Goal: Check status: Check status

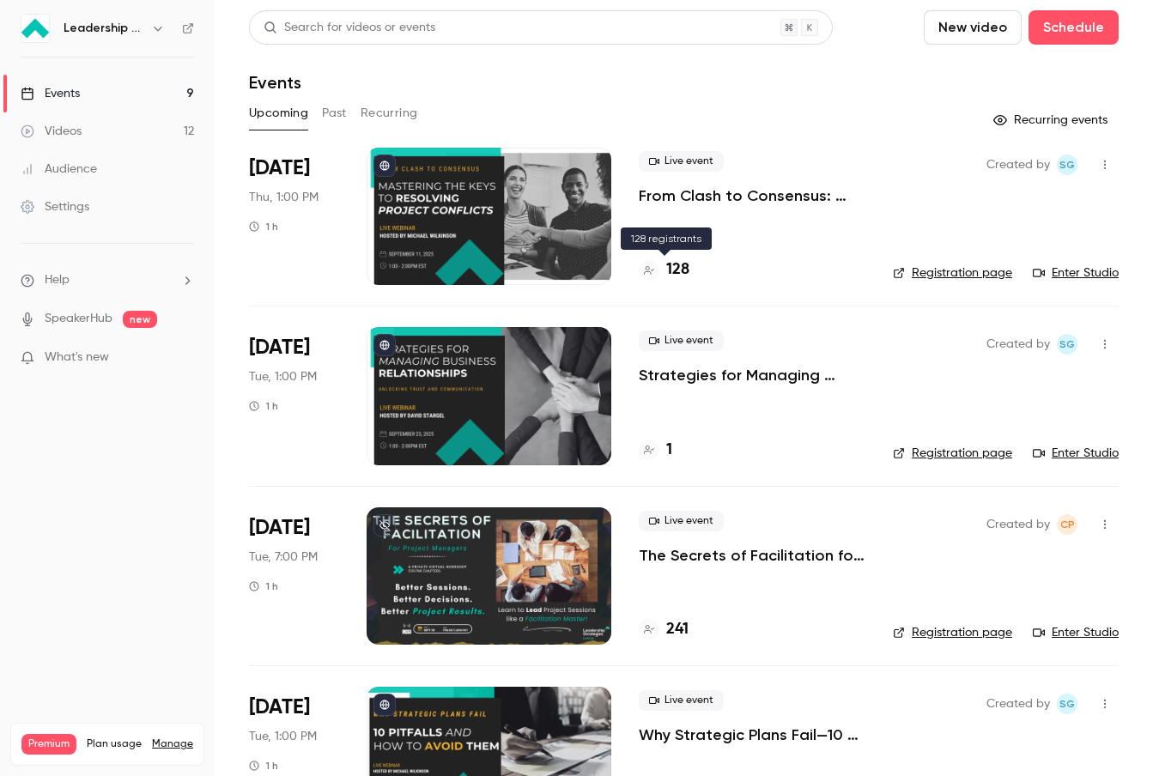
click at [682, 264] on h4 "128" at bounding box center [677, 269] width 23 height 23
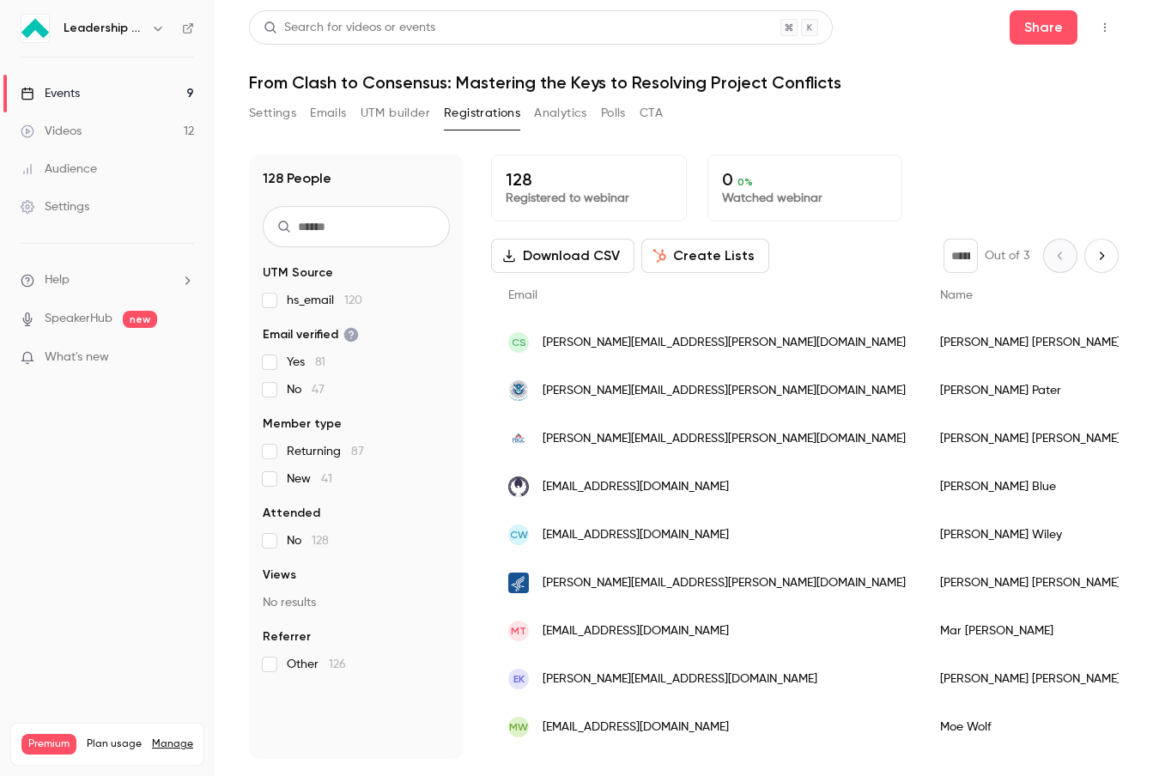
click at [102, 167] on link "Audience" at bounding box center [107, 169] width 215 height 38
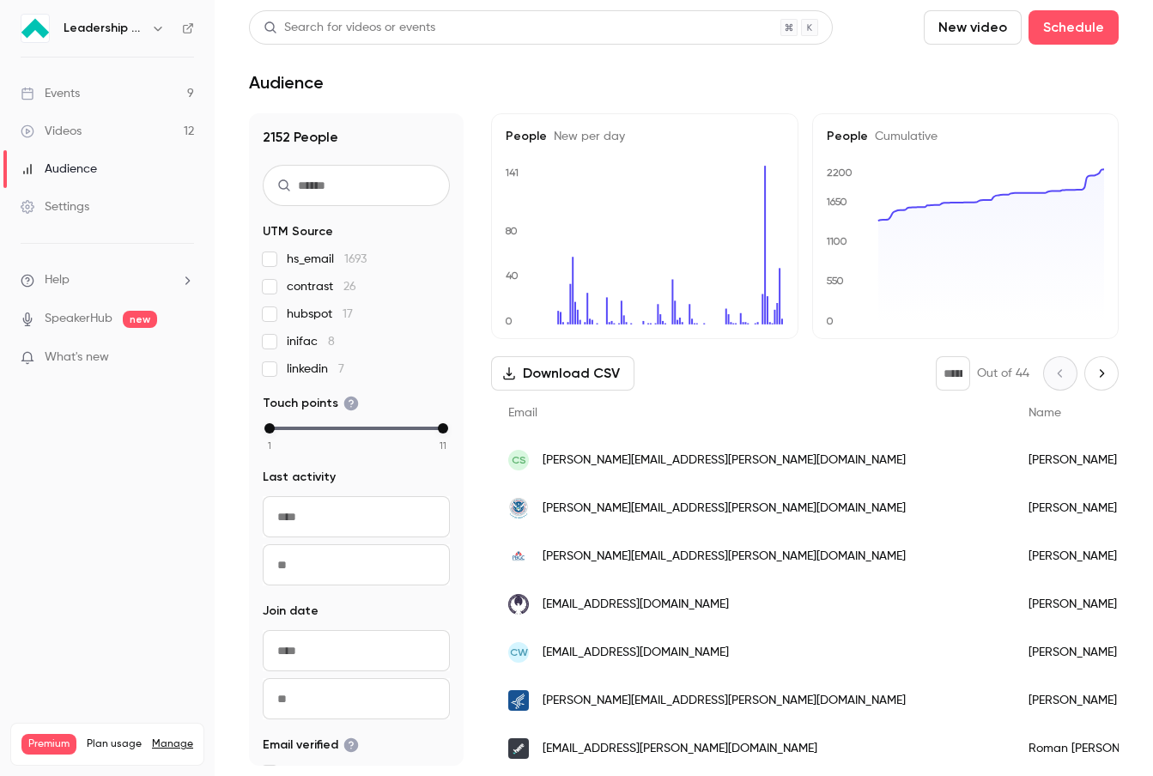
click at [98, 204] on link "Settings" at bounding box center [107, 207] width 215 height 38
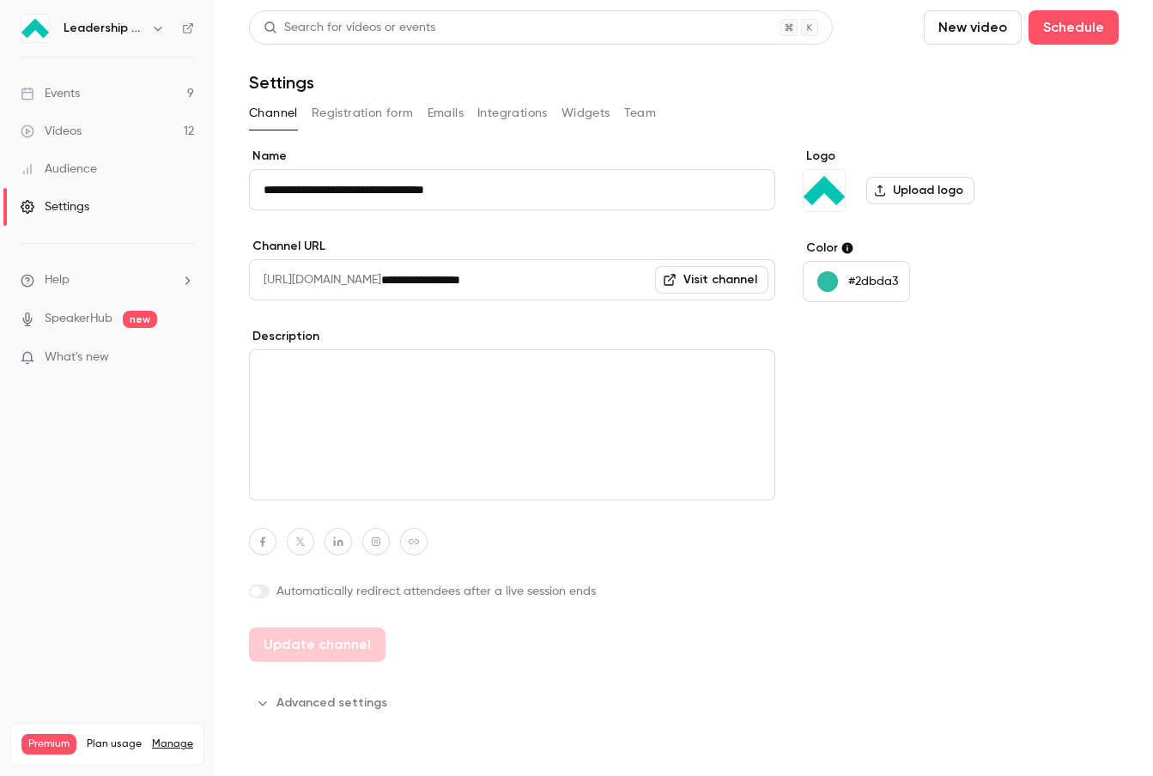
click at [111, 124] on link "Videos 12" at bounding box center [107, 131] width 215 height 38
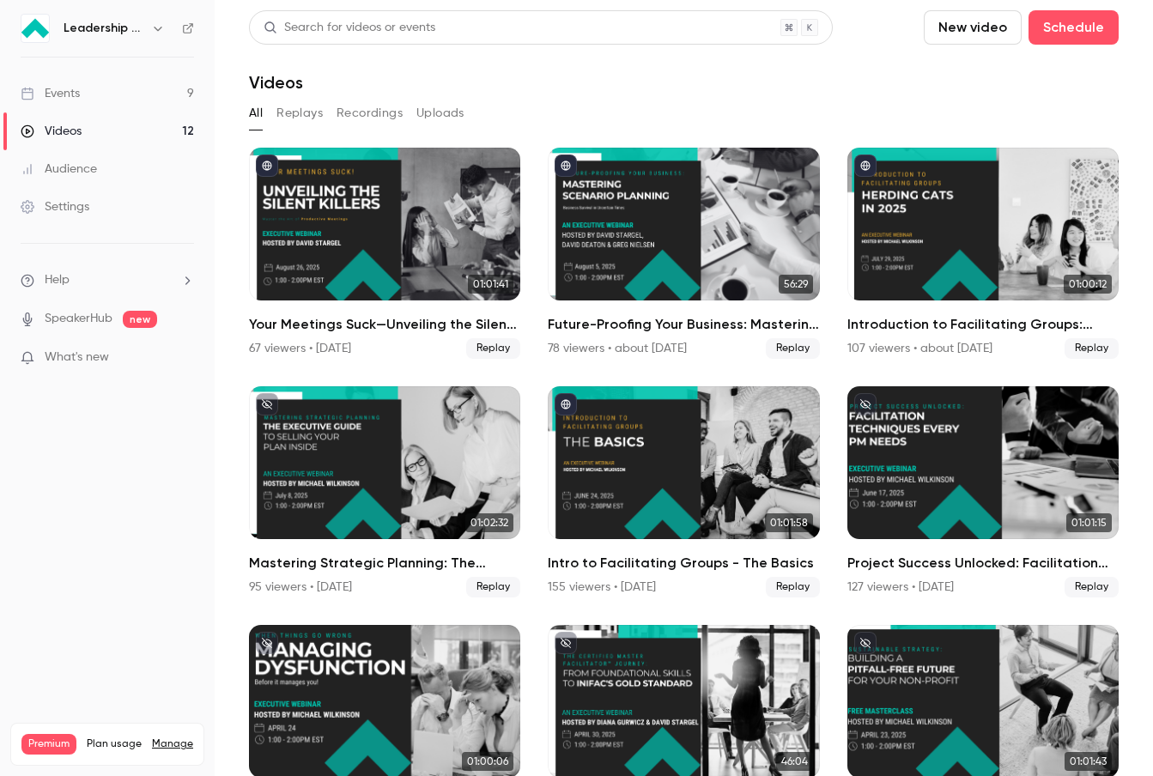
click at [64, 86] on div "Events" at bounding box center [50, 93] width 59 height 17
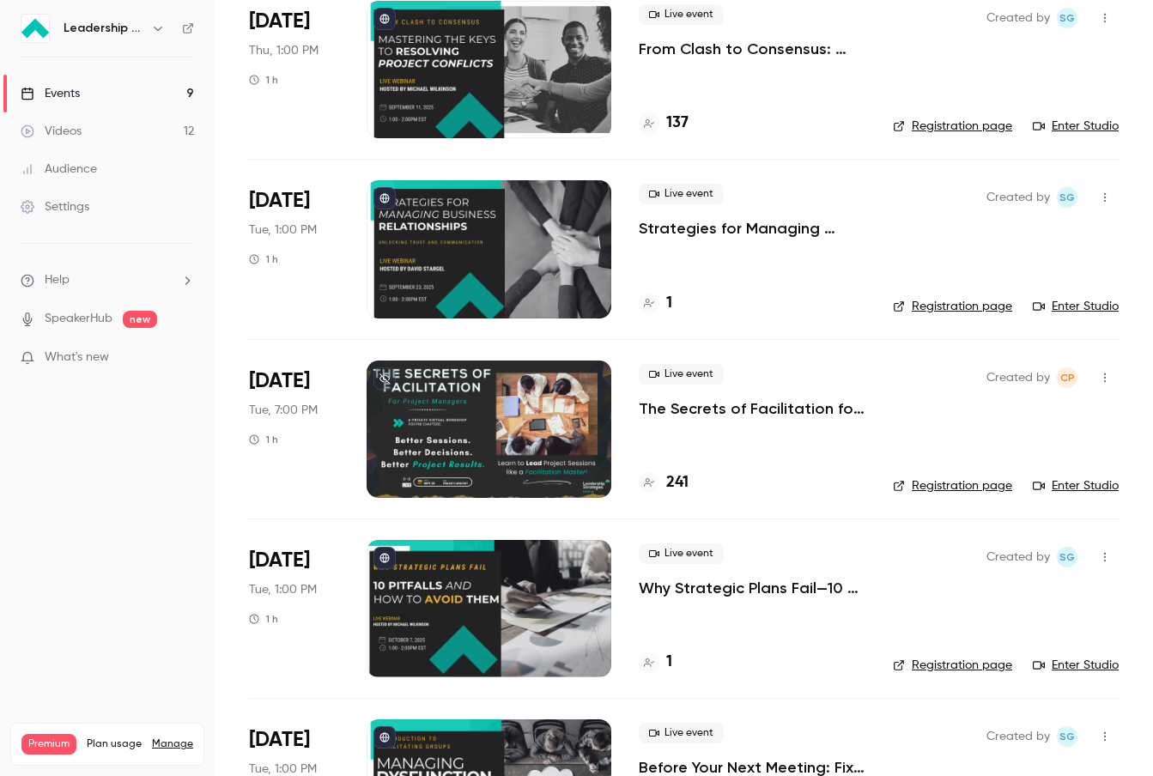
scroll to position [159, 0]
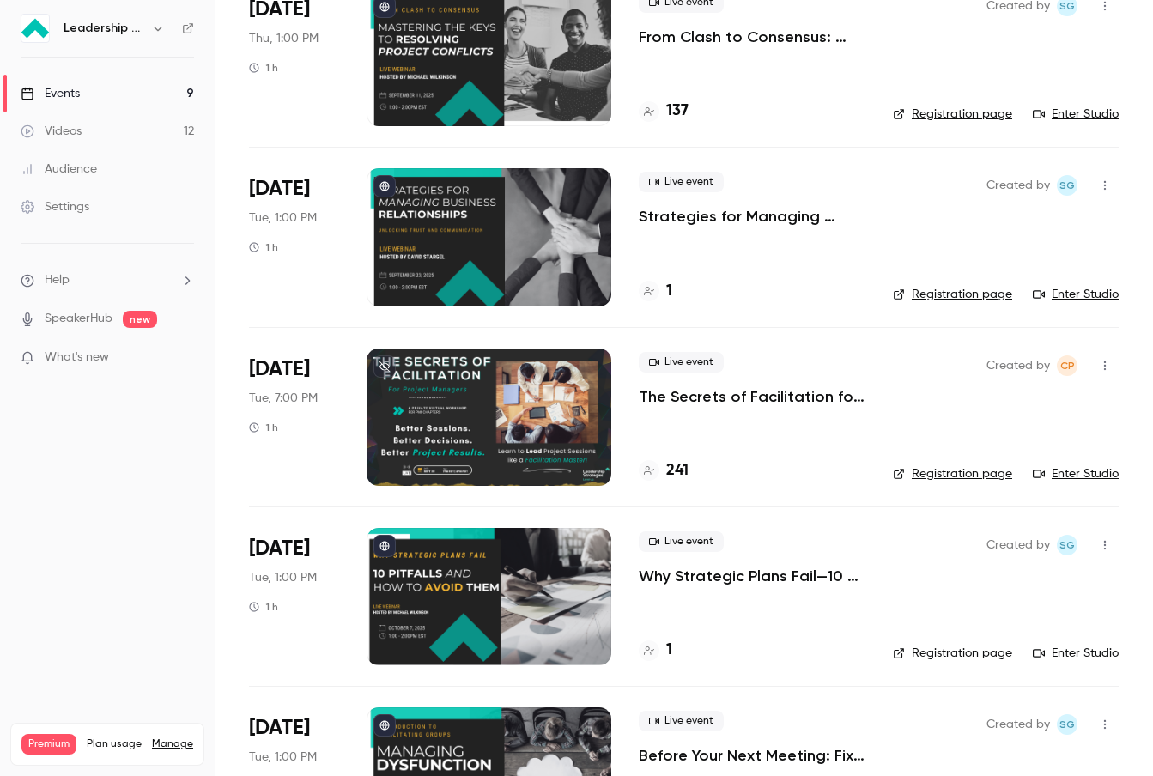
click at [602, 421] on div at bounding box center [489, 416] width 245 height 137
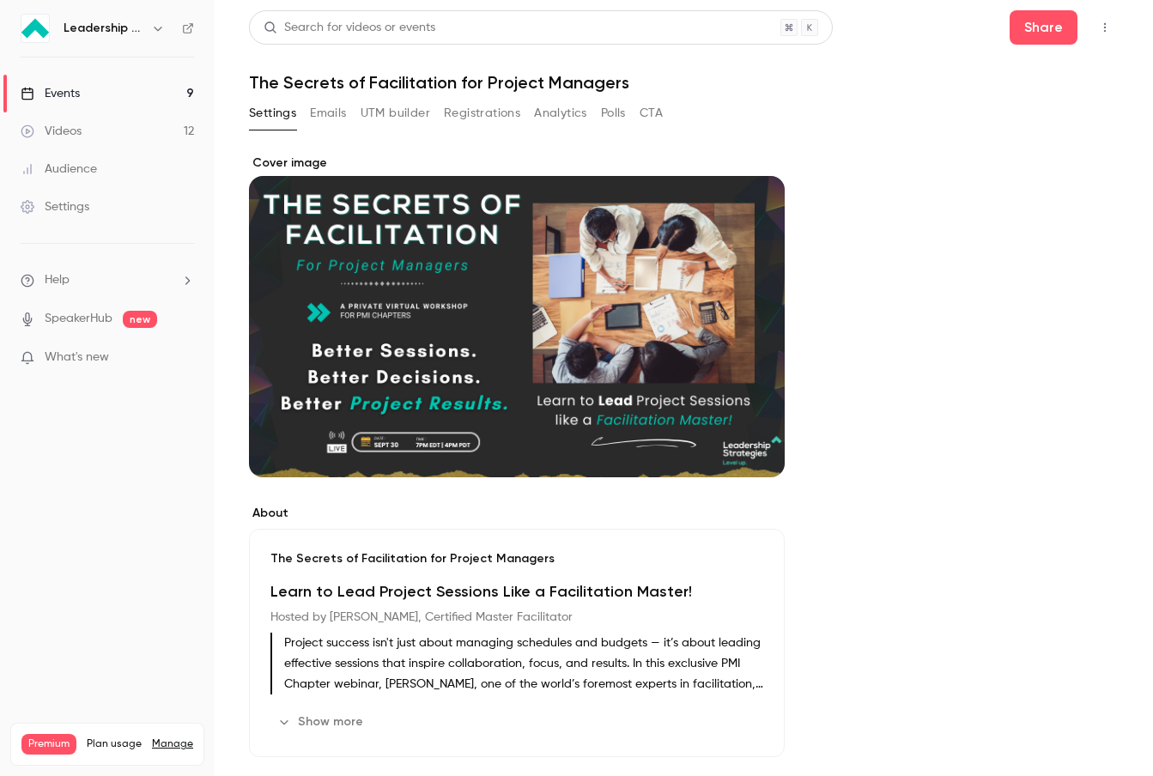
click at [560, 110] on button "Analytics" at bounding box center [560, 113] width 53 height 27
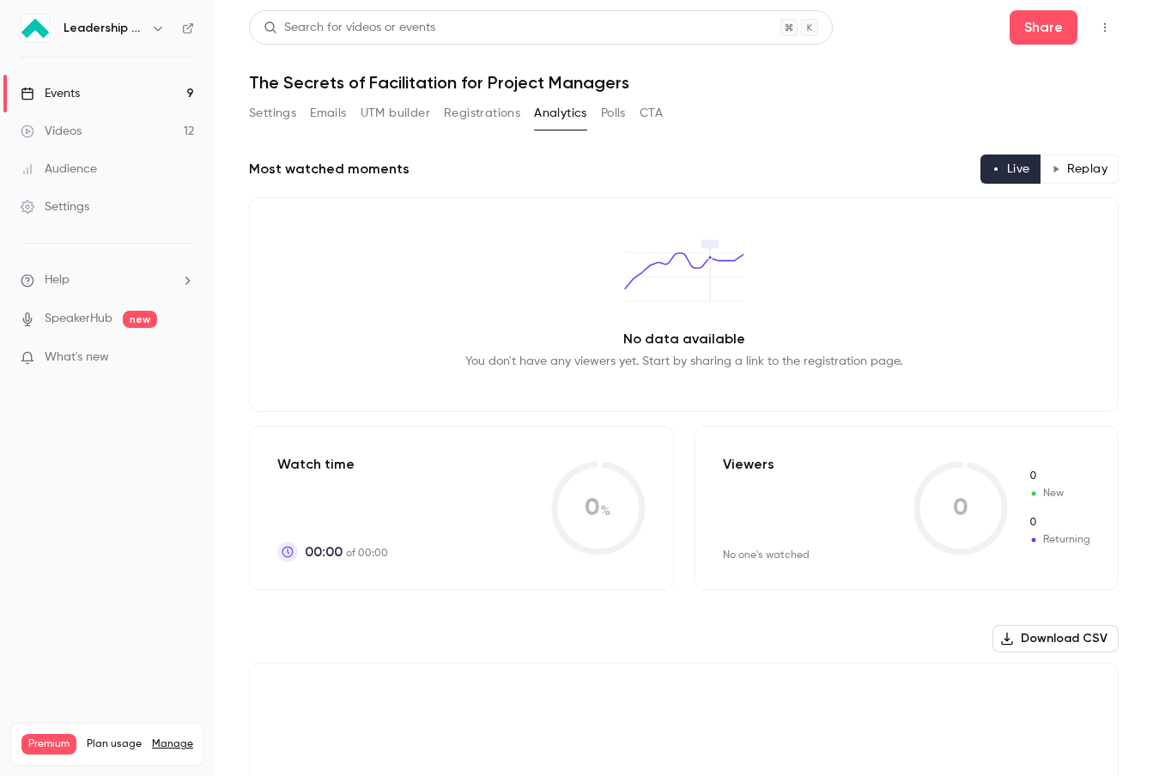
click at [485, 113] on button "Registrations" at bounding box center [482, 113] width 76 height 27
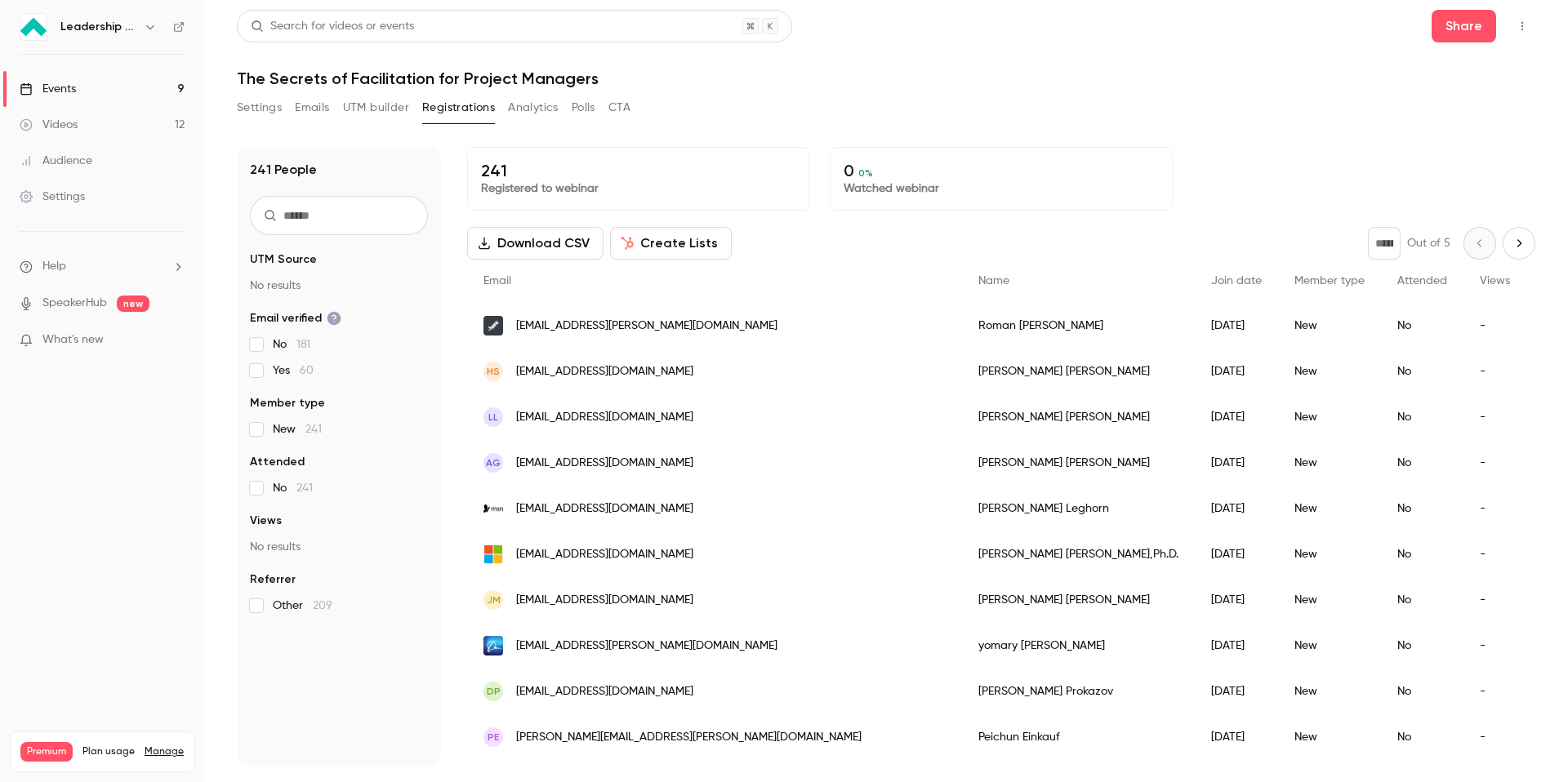
click at [127, 91] on link "Events 9" at bounding box center [102, 89] width 205 height 36
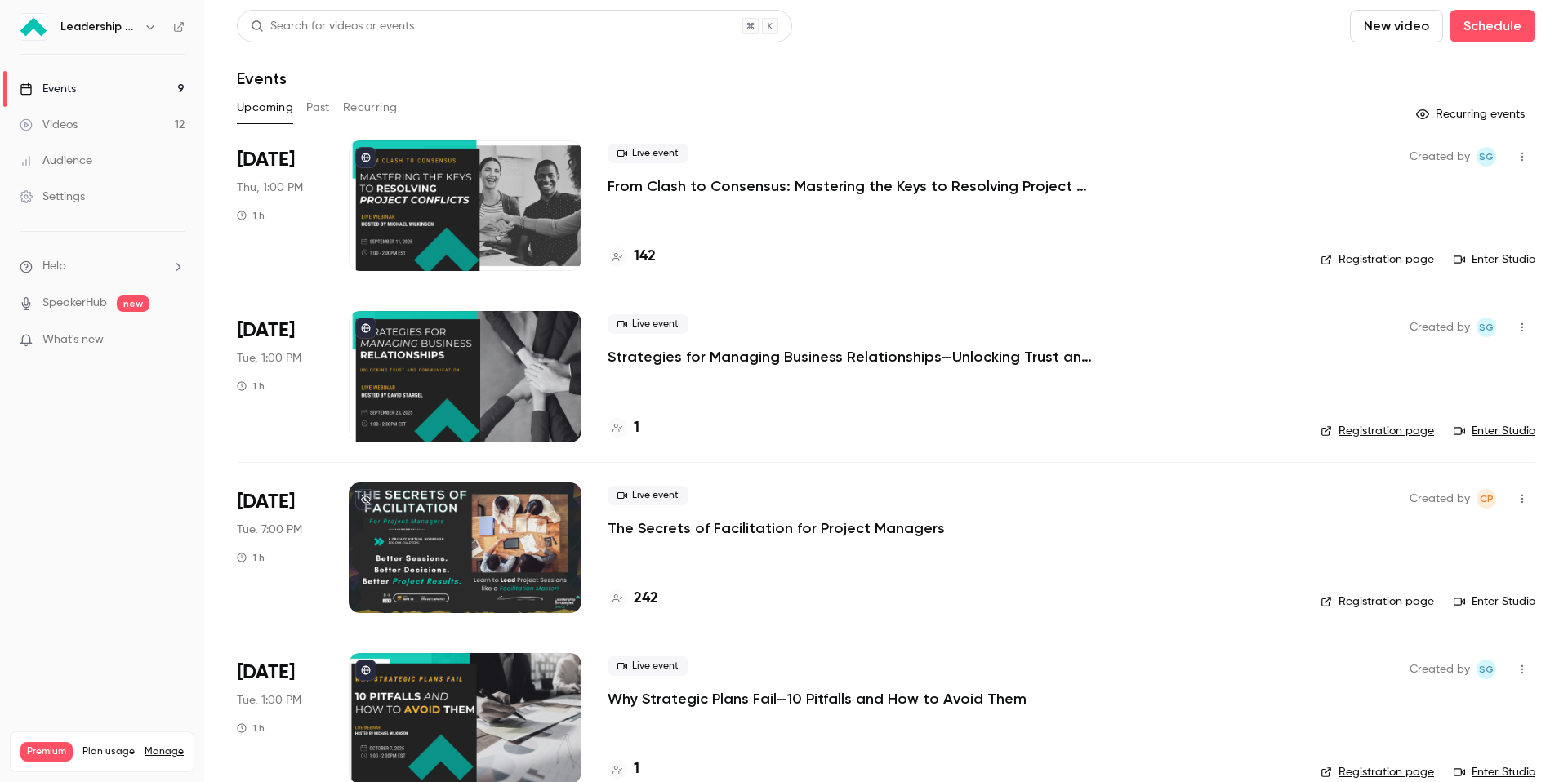
click at [871, 184] on p "From Clash to Consensus: Mastering the Keys to Resolving Project Conflicts" at bounding box center [853, 186] width 490 height 20
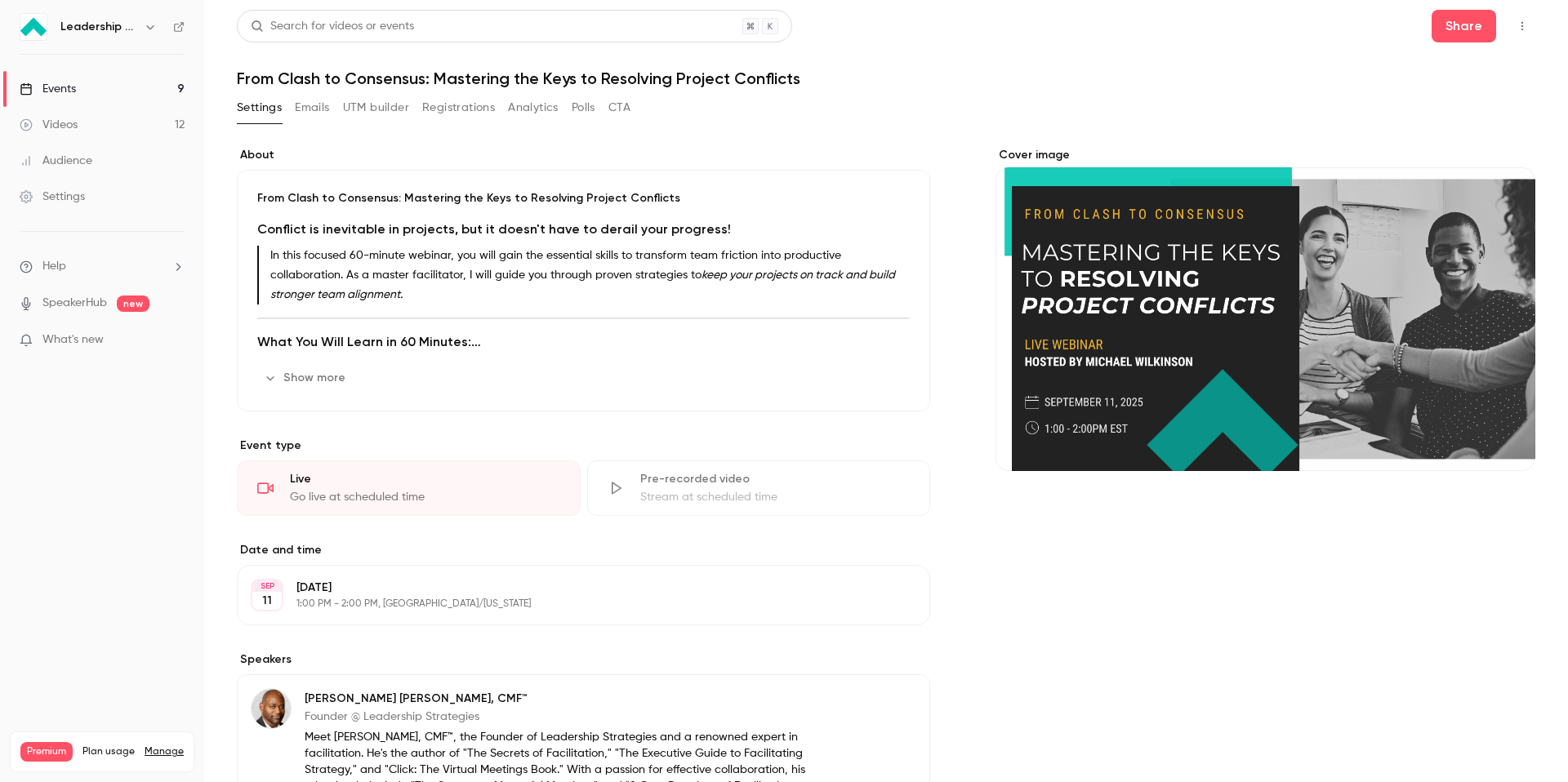
click at [519, 112] on button "Analytics" at bounding box center [533, 108] width 50 height 26
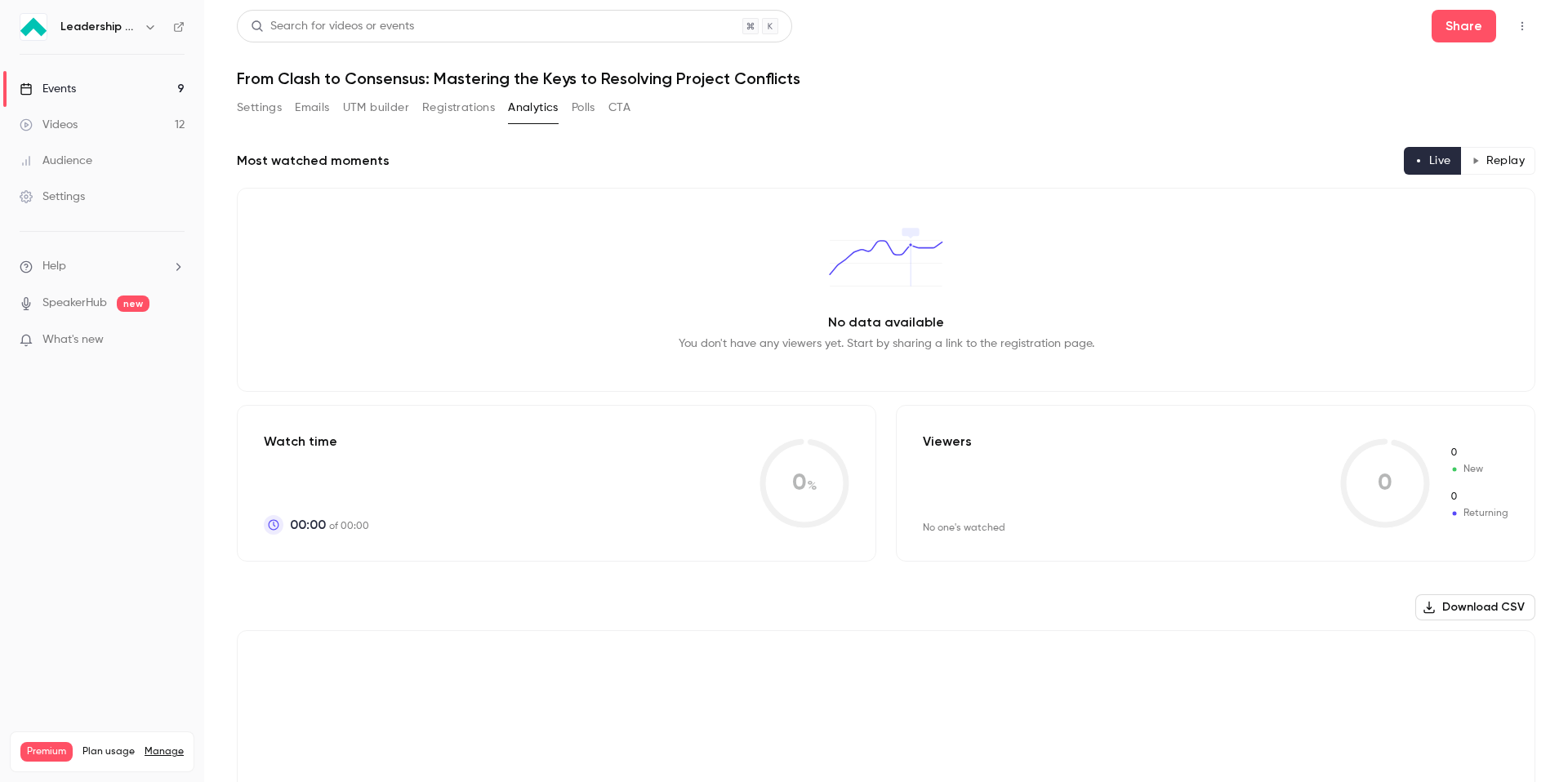
click at [464, 105] on button "Registrations" at bounding box center [459, 108] width 72 height 26
click at [446, 109] on button "Registrations" at bounding box center [459, 108] width 72 height 26
